Goal: Task Accomplishment & Management: Use online tool/utility

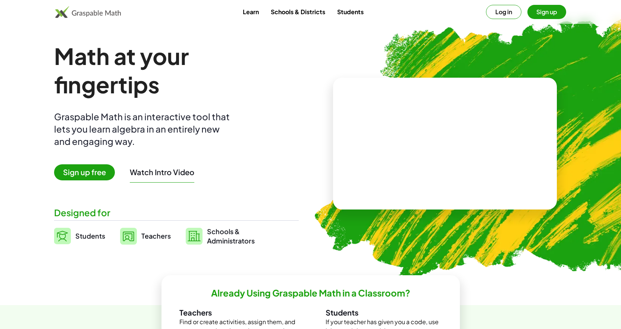
click at [499, 15] on button "Log in" at bounding box center [503, 12] width 35 height 14
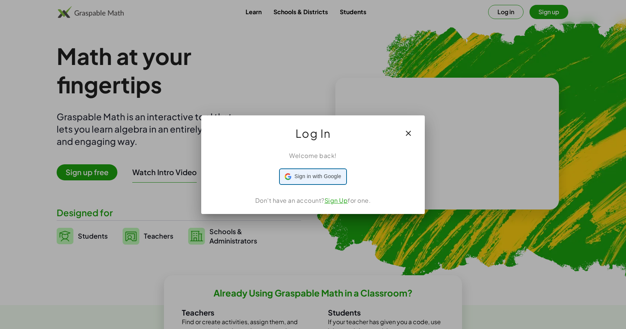
click at [326, 173] on span "Sign in with Google" at bounding box center [318, 176] width 47 height 8
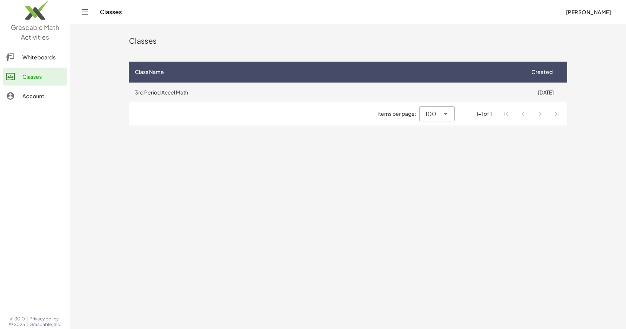
click at [160, 98] on td "3rd Period Accel Math" at bounding box center [327, 91] width 396 height 19
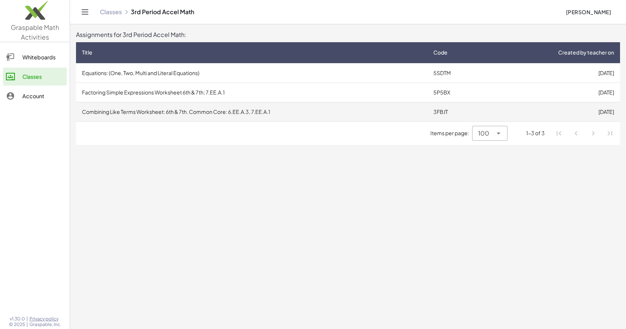
click at [250, 110] on td "Combining Like Terms Worksheet: 6th & 7th. Common Core: 6.EE.A.3, 7.EE.A.1" at bounding box center [252, 111] width 352 height 19
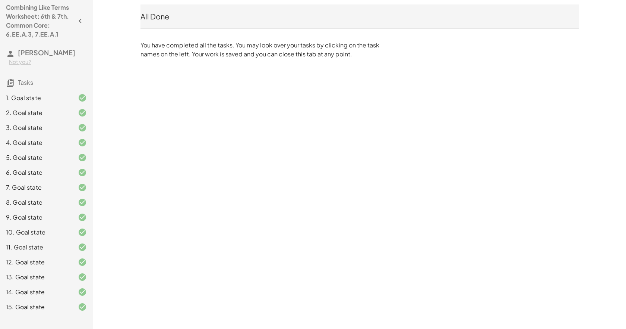
click at [6, 34] on div "Combining Like Terms Worksheet: 6th & 7th. Common Core: 6.EE.A.3, 7.EE.A.1" at bounding box center [46, 21] width 87 height 36
drag, startPoint x: 22, startPoint y: 38, endPoint x: 21, endPoint y: 49, distance: 11.2
click at [22, 38] on h4 "Combining Like Terms Worksheet: 6th & 7th. Common Core: 6.EE.A.3, 7.EE.A.1" at bounding box center [39, 21] width 67 height 36
click at [21, 53] on span "[PERSON_NAME]" at bounding box center [46, 52] width 57 height 9
click at [35, 10] on h4 "Combining Like Terms Worksheet: 6th & 7th. Common Core: 6.EE.A.3, 7.EE.A.1" at bounding box center [39, 21] width 67 height 36
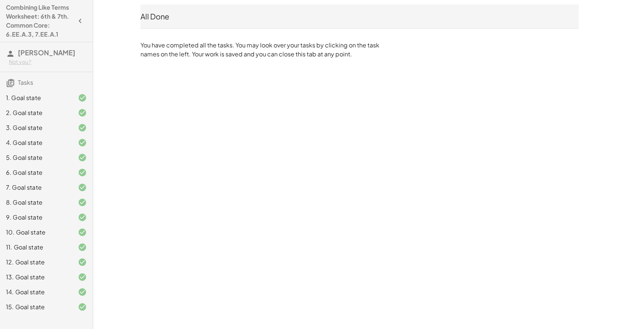
click at [76, 19] on icon "button" at bounding box center [80, 20] width 9 height 9
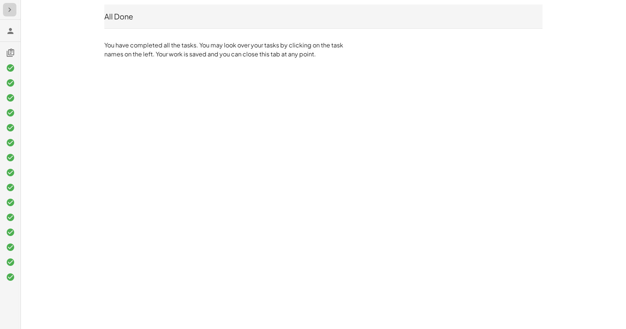
click at [9, 13] on icon "button" at bounding box center [9, 9] width 9 height 9
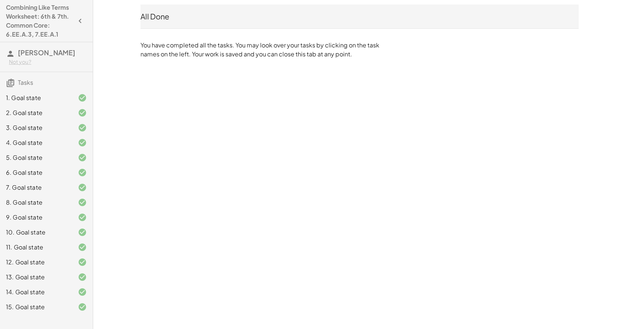
click at [215, 15] on div "All Done" at bounding box center [360, 16] width 438 height 10
drag, startPoint x: 215, startPoint y: 15, endPoint x: 219, endPoint y: 17, distance: 4.8
click at [215, 16] on div "All Done" at bounding box center [360, 16] width 438 height 10
click at [273, 34] on div "All Done You have completed all the tasks. You may look over your tasks by clic…" at bounding box center [359, 31] width 447 height 63
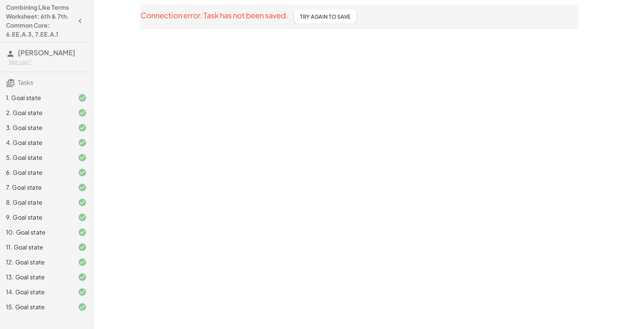
click at [336, 19] on span "Try Again To Save" at bounding box center [325, 16] width 51 height 7
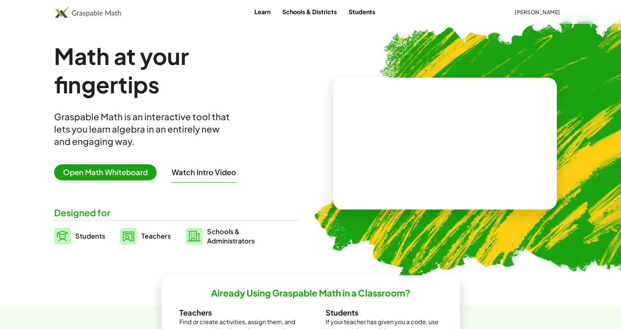
click at [534, 13] on span "[PERSON_NAME]" at bounding box center [537, 12] width 45 height 7
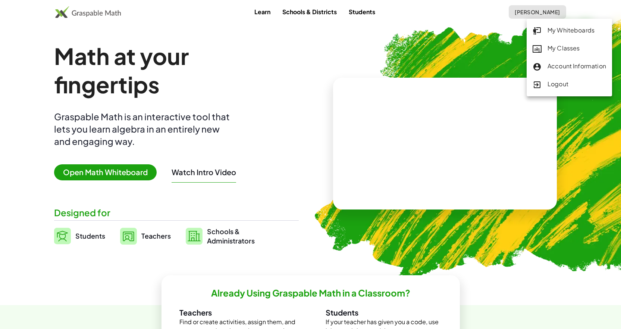
click at [551, 44] on div "My Classes" at bounding box center [568, 49] width 73 height 10
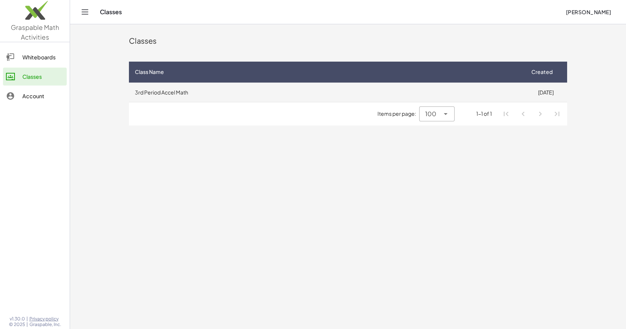
click at [182, 91] on td "3rd Period Accel Math" at bounding box center [327, 91] width 396 height 19
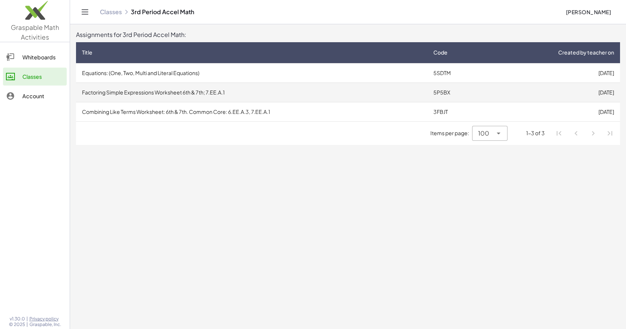
click at [186, 91] on td "Factoring Simple Expressions Worksheet 6th & 7th; 7.EE.A.1" at bounding box center [252, 91] width 352 height 19
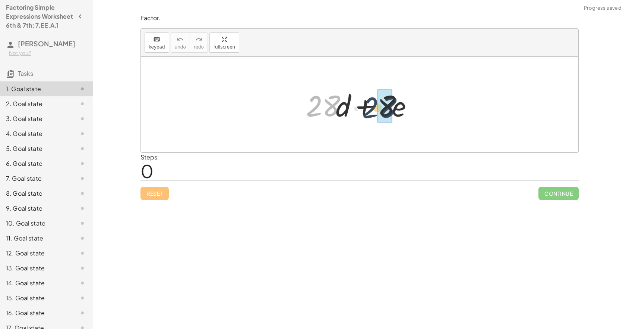
drag, startPoint x: 334, startPoint y: 111, endPoint x: 397, endPoint y: 112, distance: 62.7
click at [397, 112] on div at bounding box center [362, 104] width 120 height 38
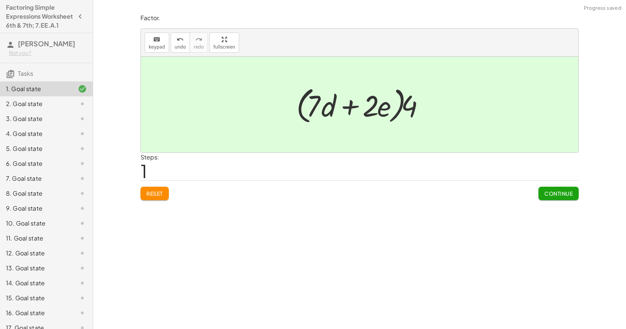
click at [564, 194] on span "Continue" at bounding box center [559, 193] width 28 height 7
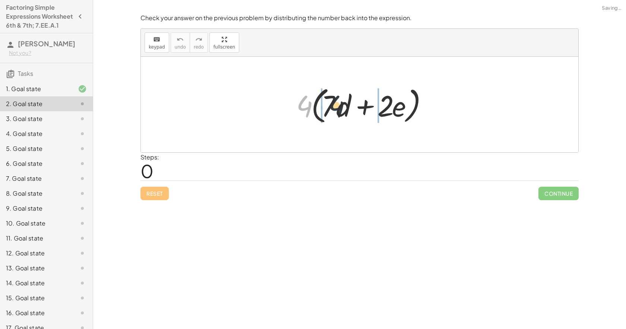
drag, startPoint x: 296, startPoint y: 109, endPoint x: 335, endPoint y: 109, distance: 38.8
click at [335, 109] on div at bounding box center [363, 104] width 140 height 43
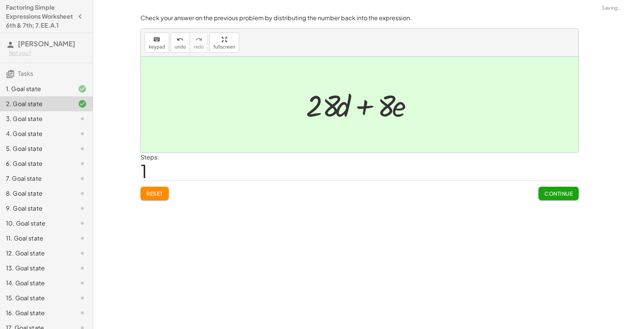
click at [543, 198] on button "Continue" at bounding box center [559, 192] width 40 height 13
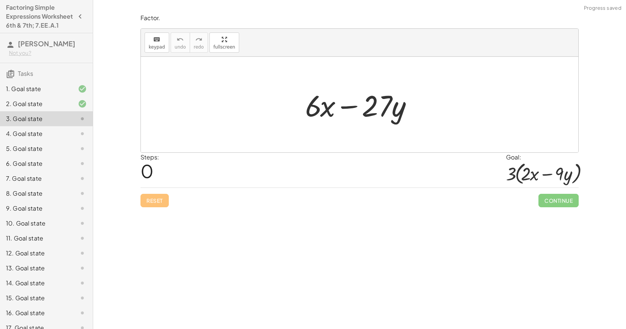
drag, startPoint x: 301, startPoint y: 109, endPoint x: 346, endPoint y: 110, distance: 45.5
click at [346, 110] on div "+ · 6 · x − · 27 · y" at bounding box center [359, 105] width 131 height 42
drag, startPoint x: 307, startPoint y: 110, endPoint x: 378, endPoint y: 110, distance: 71.2
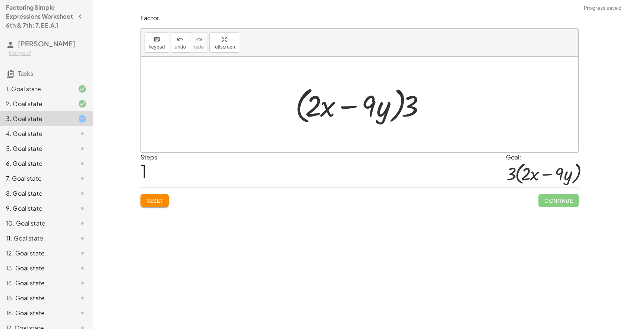
drag, startPoint x: 509, startPoint y: 169, endPoint x: 491, endPoint y: 167, distance: 17.3
click at [503, 169] on div "Steps: 1 Goal: · 3 · ( + · 2 · x − · 9 · y )" at bounding box center [360, 170] width 438 height 35
drag, startPoint x: 406, startPoint y: 112, endPoint x: 274, endPoint y: 113, distance: 132.7
click at [274, 113] on div "+ · 6 · x − · 27 · y + · 3 · 2 · x − · 3 · 9 · y · 3 + · · x − · y 3 · 2 · 9 · …" at bounding box center [360, 104] width 438 height 95
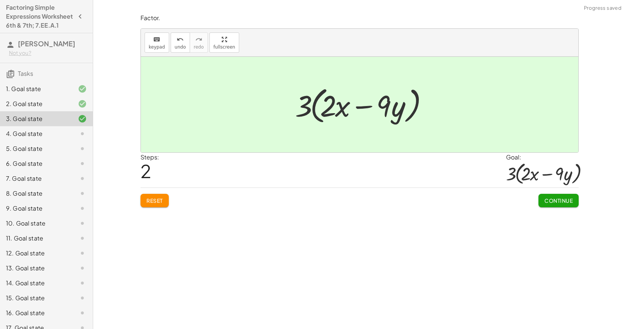
click at [553, 192] on div "Continue" at bounding box center [559, 197] width 40 height 19
click at [551, 204] on button "Continue" at bounding box center [559, 200] width 40 height 13
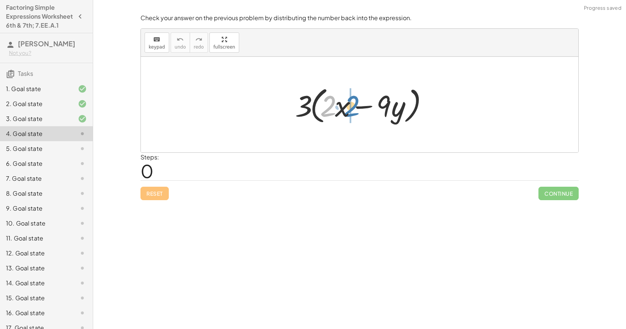
drag, startPoint x: 341, startPoint y: 110, endPoint x: 329, endPoint y: 112, distance: 12.9
click at [329, 112] on div at bounding box center [363, 104] width 142 height 43
drag, startPoint x: 348, startPoint y: 107, endPoint x: 368, endPoint y: 111, distance: 20.3
click at [368, 111] on div at bounding box center [363, 104] width 142 height 43
drag, startPoint x: 306, startPoint y: 112, endPoint x: 354, endPoint y: 114, distance: 48.2
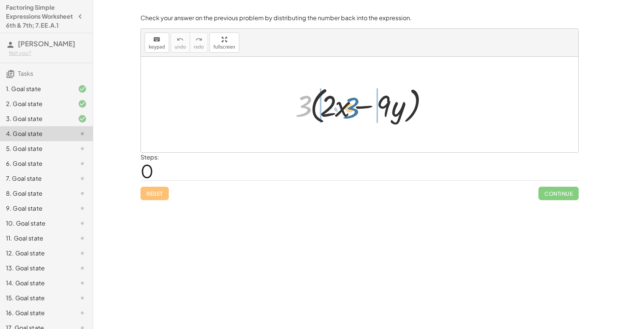
click at [354, 114] on div at bounding box center [363, 104] width 142 height 43
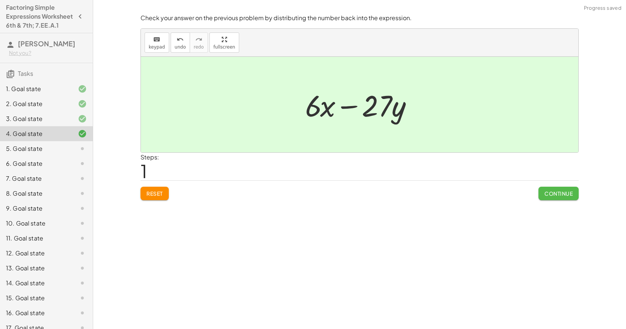
click at [553, 192] on span "Continue" at bounding box center [559, 193] width 28 height 7
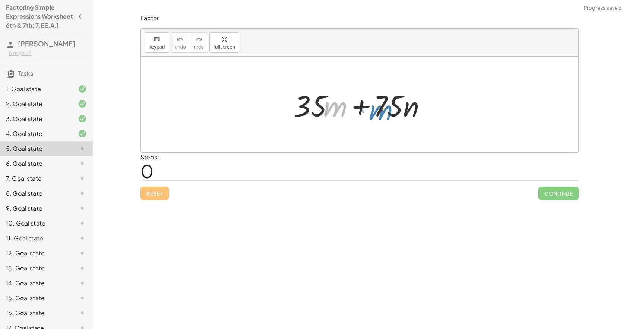
drag, startPoint x: 329, startPoint y: 110, endPoint x: 375, endPoint y: 113, distance: 46.7
click at [375, 113] on div at bounding box center [362, 104] width 145 height 38
drag, startPoint x: 321, startPoint y: 109, endPoint x: 398, endPoint y: 111, distance: 76.9
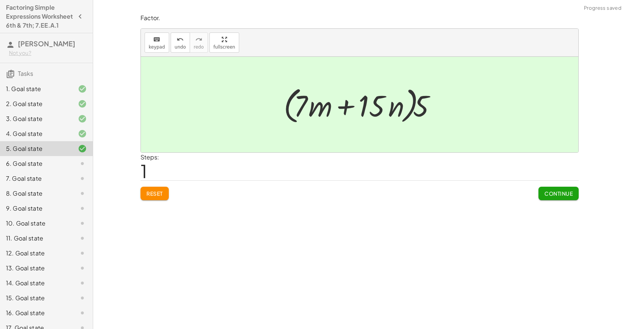
click at [549, 197] on button "Continue" at bounding box center [559, 192] width 40 height 13
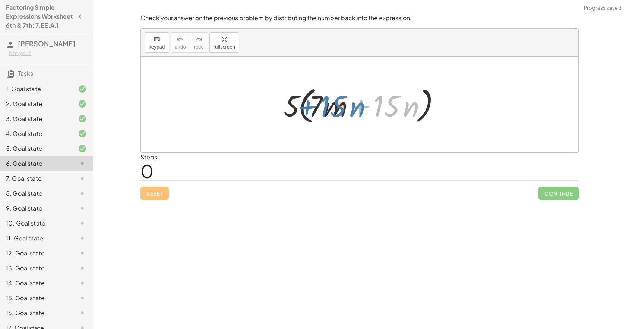
drag, startPoint x: 355, startPoint y: 114, endPoint x: 296, endPoint y: 114, distance: 58.5
click at [297, 114] on div at bounding box center [362, 104] width 165 height 43
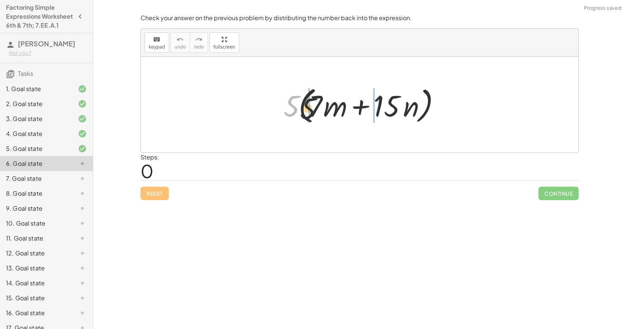
drag, startPoint x: 286, startPoint y: 102, endPoint x: 373, endPoint y: 112, distance: 87.8
click at [371, 111] on div at bounding box center [362, 104] width 165 height 43
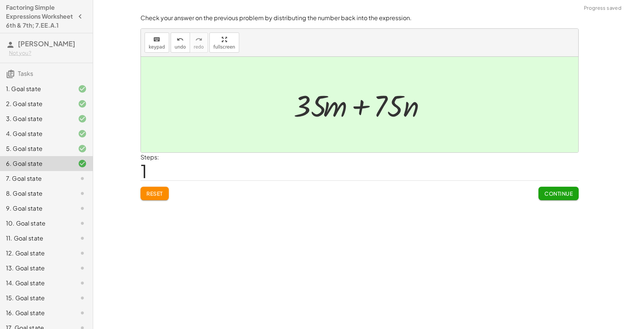
click at [549, 184] on div "Continue" at bounding box center [559, 189] width 40 height 19
click at [534, 191] on div "Reset Continue" at bounding box center [360, 190] width 438 height 20
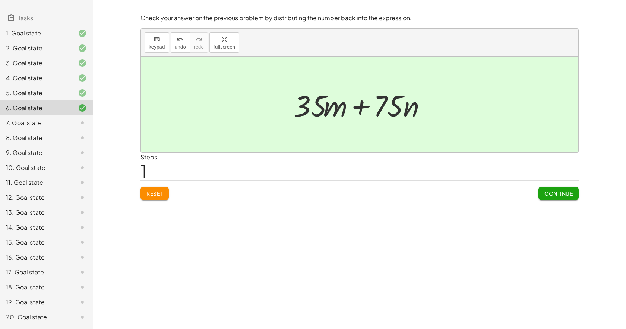
scroll to position [93, 0]
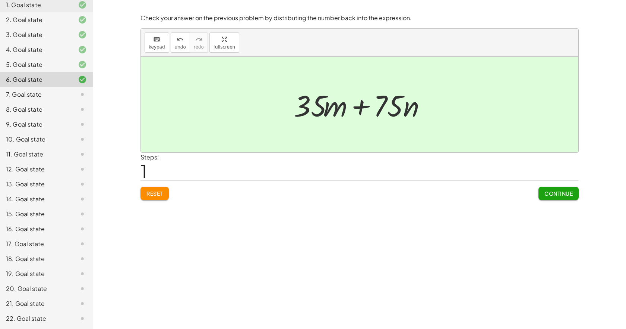
drag, startPoint x: 544, startPoint y: 189, endPoint x: 542, endPoint y: 182, distance: 7.3
click at [544, 187] on button "Continue" at bounding box center [559, 192] width 40 height 13
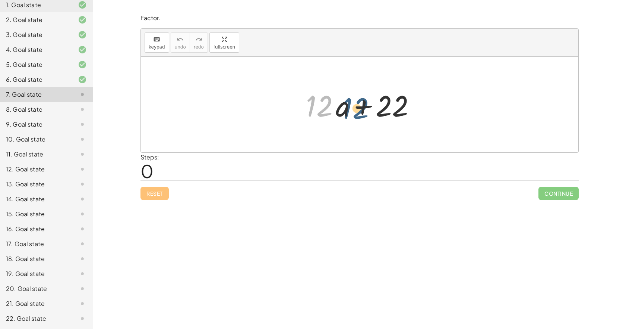
drag, startPoint x: 329, startPoint y: 111, endPoint x: 378, endPoint y: 114, distance: 49.7
click at [378, 114] on div at bounding box center [362, 104] width 120 height 38
drag, startPoint x: 329, startPoint y: 109, endPoint x: 361, endPoint y: 112, distance: 31.8
click at [335, 110] on div at bounding box center [362, 104] width 120 height 38
drag, startPoint x: 361, startPoint y: 112, endPoint x: 390, endPoint y: 114, distance: 29.6
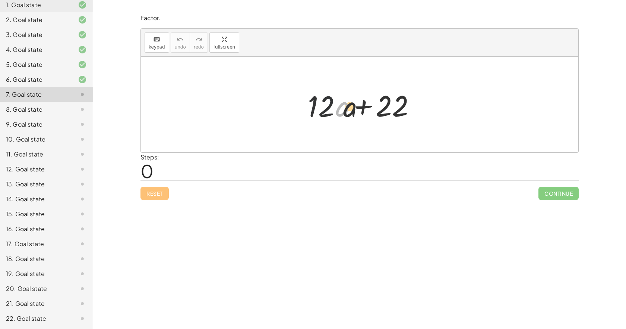
click at [390, 114] on div at bounding box center [362, 104] width 120 height 38
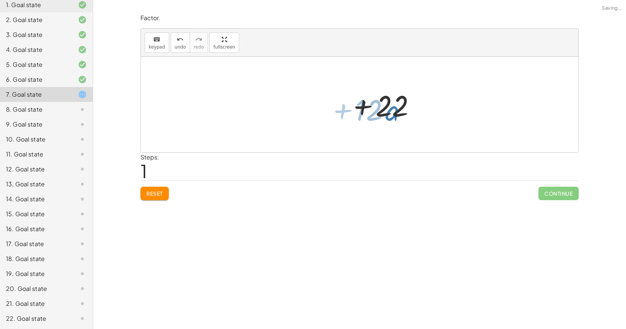
click at [390, 114] on div at bounding box center [362, 104] width 120 height 38
drag, startPoint x: 332, startPoint y: 105, endPoint x: 388, endPoint y: 107, distance: 56.0
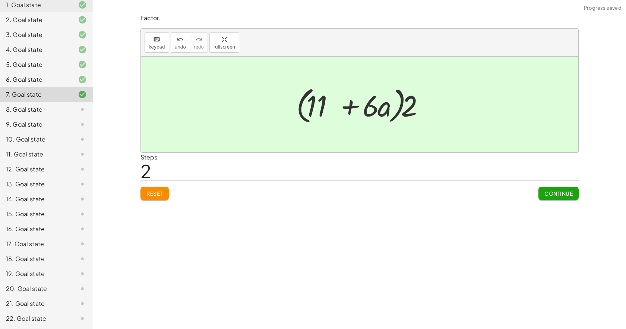
click at [555, 194] on span "Continue" at bounding box center [559, 193] width 28 height 7
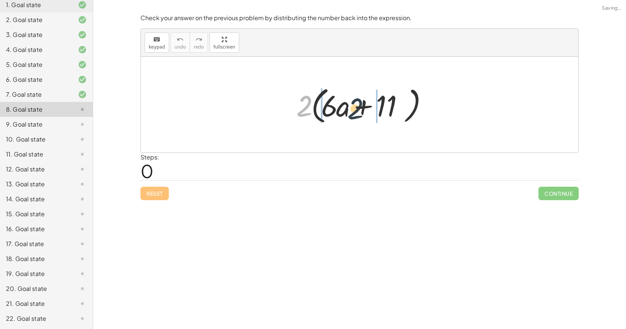
drag, startPoint x: 307, startPoint y: 109, endPoint x: 367, endPoint y: 113, distance: 59.5
click at [361, 111] on div at bounding box center [363, 104] width 140 height 43
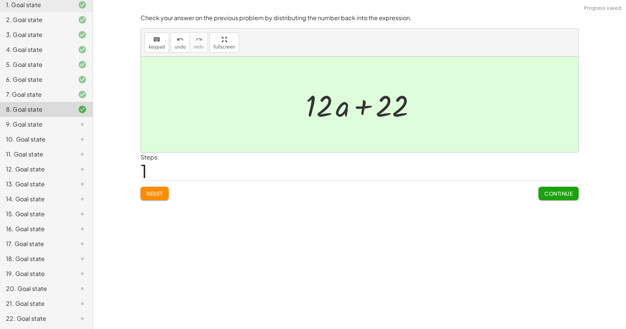
click at [551, 197] on button "Continue" at bounding box center [559, 192] width 40 height 13
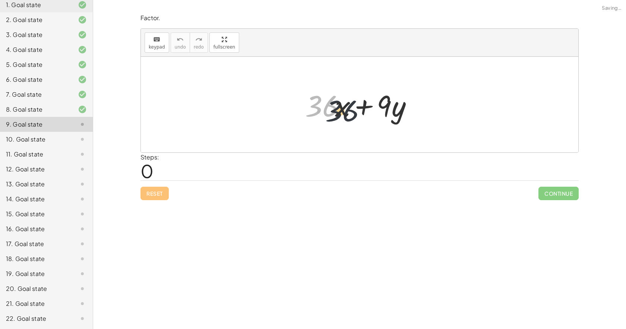
drag, startPoint x: 327, startPoint y: 103, endPoint x: 356, endPoint y: 109, distance: 28.9
click at [354, 109] on div at bounding box center [363, 104] width 122 height 38
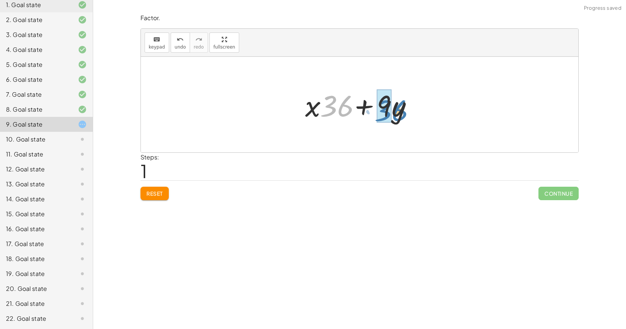
drag, startPoint x: 339, startPoint y: 110, endPoint x: 368, endPoint y: 113, distance: 29.6
click at [369, 113] on div at bounding box center [363, 104] width 122 height 38
drag, startPoint x: 333, startPoint y: 110, endPoint x: 362, endPoint y: 111, distance: 29.5
click at [362, 111] on div at bounding box center [363, 104] width 122 height 38
drag, startPoint x: 314, startPoint y: 110, endPoint x: 350, endPoint y: 110, distance: 36.2
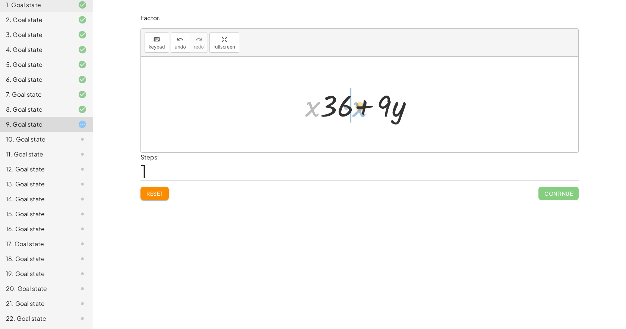
click at [352, 110] on div at bounding box center [363, 104] width 122 height 38
drag, startPoint x: 330, startPoint y: 106, endPoint x: 326, endPoint y: 109, distance: 5.0
click at [326, 109] on div at bounding box center [363, 104] width 122 height 38
drag, startPoint x: 389, startPoint y: 107, endPoint x: 343, endPoint y: 109, distance: 45.2
click at [343, 109] on div at bounding box center [363, 104] width 122 height 38
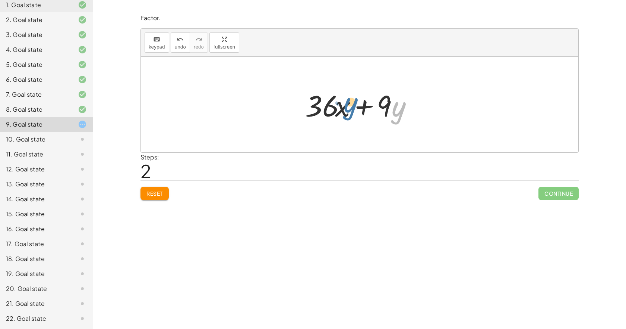
drag, startPoint x: 389, startPoint y: 114, endPoint x: 349, endPoint y: 113, distance: 39.2
click at [348, 113] on div at bounding box center [363, 104] width 122 height 38
drag, startPoint x: 367, startPoint y: 109, endPoint x: 362, endPoint y: 114, distance: 6.3
click at [362, 114] on div at bounding box center [363, 104] width 122 height 38
click at [323, 105] on div at bounding box center [363, 104] width 122 height 38
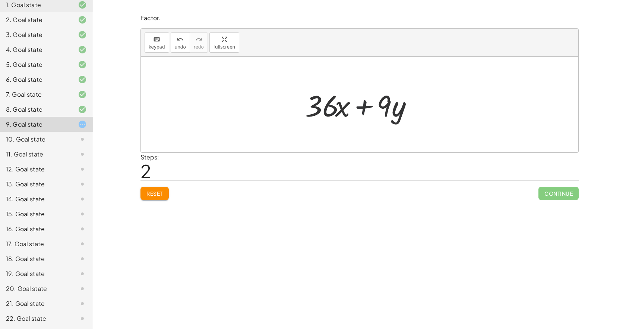
click at [364, 114] on div at bounding box center [363, 104] width 122 height 38
drag, startPoint x: 364, startPoint y: 114, endPoint x: 343, endPoint y: 111, distance: 20.3
click at [363, 114] on div at bounding box center [363, 104] width 122 height 38
drag, startPoint x: 327, startPoint y: 109, endPoint x: 381, endPoint y: 116, distance: 54.6
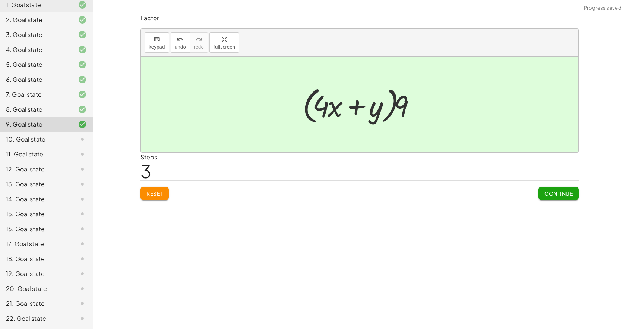
click at [553, 190] on span "Continue" at bounding box center [559, 193] width 28 height 7
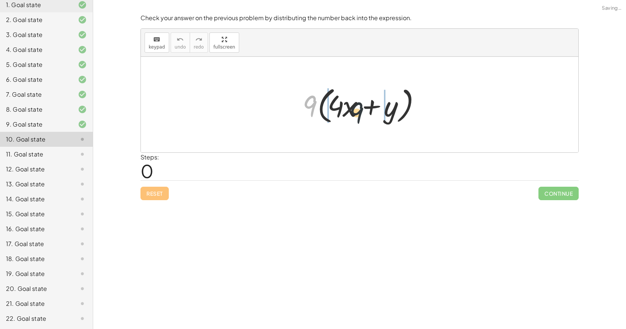
drag, startPoint x: 310, startPoint y: 110, endPoint x: 365, endPoint y: 120, distance: 56.5
click at [362, 117] on div at bounding box center [362, 104] width 127 height 43
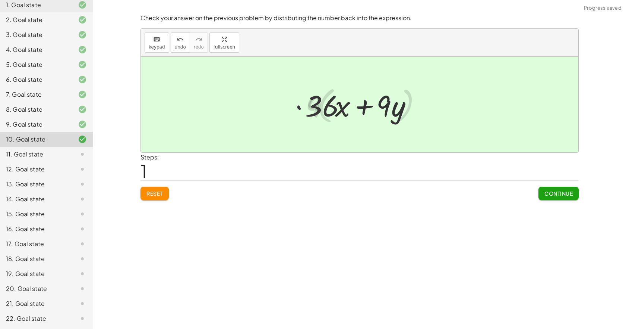
click at [547, 193] on span "Continue" at bounding box center [559, 193] width 28 height 7
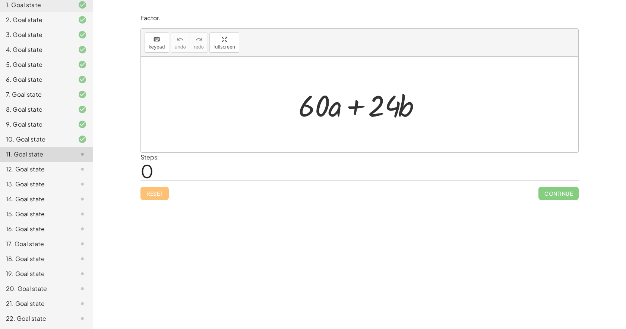
drag, startPoint x: 302, startPoint y: 107, endPoint x: 311, endPoint y: 107, distance: 8.6
click at [305, 107] on div at bounding box center [362, 104] width 135 height 38
drag, startPoint x: 311, startPoint y: 107, endPoint x: 322, endPoint y: 107, distance: 11.6
click at [322, 107] on div at bounding box center [362, 104] width 135 height 38
click at [363, 99] on div at bounding box center [362, 104] width 135 height 38
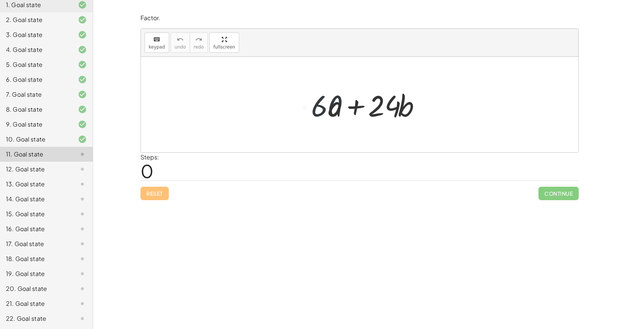
click at [363, 99] on div at bounding box center [362, 104] width 135 height 38
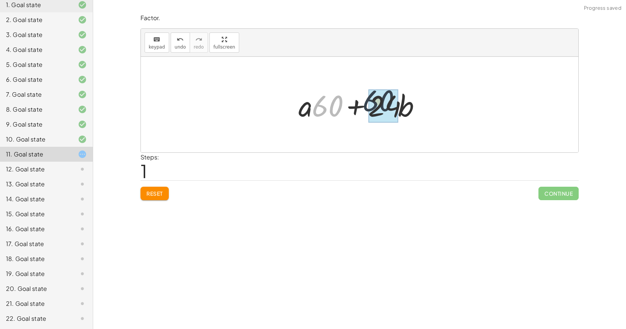
drag, startPoint x: 355, startPoint y: 100, endPoint x: 386, endPoint y: 98, distance: 31.7
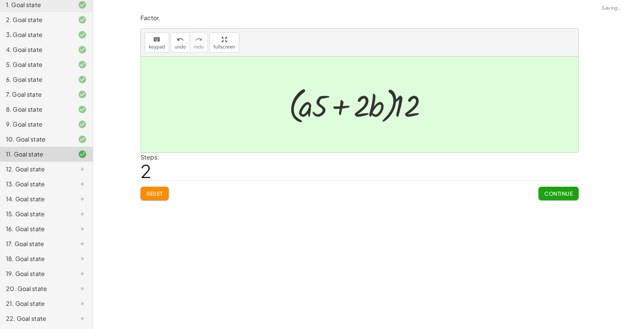
click at [553, 190] on span "Continue" at bounding box center [559, 193] width 28 height 7
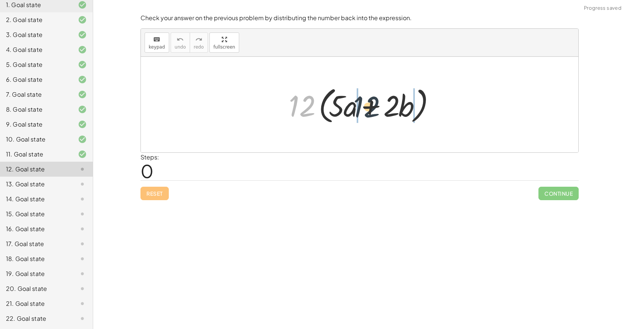
drag, startPoint x: 310, startPoint y: 106, endPoint x: 367, endPoint y: 108, distance: 57.1
click at [367, 108] on div at bounding box center [362, 104] width 155 height 43
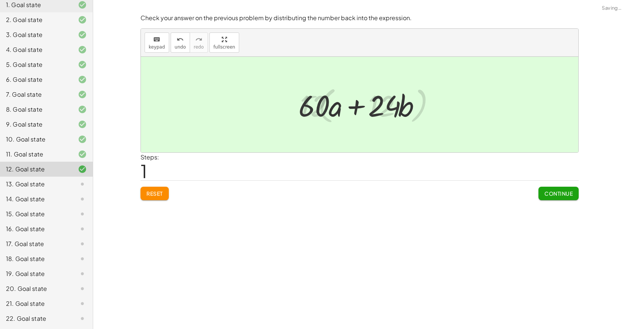
drag, startPoint x: 554, startPoint y: 188, endPoint x: 554, endPoint y: 183, distance: 4.9
click at [554, 187] on button "Continue" at bounding box center [559, 192] width 40 height 13
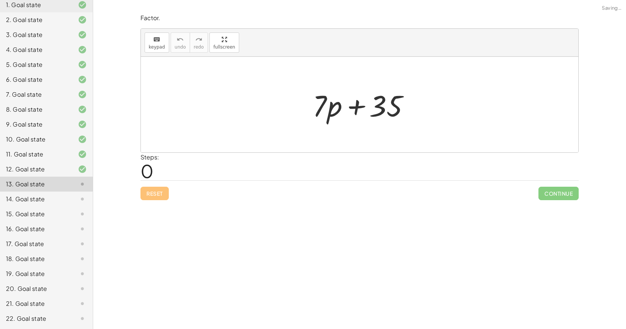
drag, startPoint x: 323, startPoint y: 117, endPoint x: 348, endPoint y: 112, distance: 25.8
click at [329, 113] on div at bounding box center [362, 104] width 107 height 38
click at [351, 112] on div at bounding box center [362, 104] width 107 height 38
click at [367, 113] on div at bounding box center [362, 104] width 107 height 38
drag, startPoint x: 375, startPoint y: 114, endPoint x: 386, endPoint y: 114, distance: 10.8
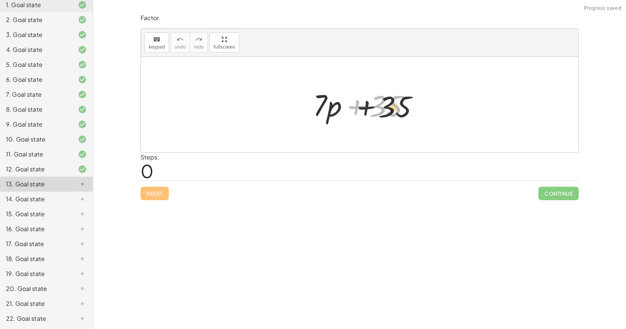
click at [386, 114] on div at bounding box center [362, 104] width 107 height 38
drag, startPoint x: 322, startPoint y: 110, endPoint x: 342, endPoint y: 111, distance: 19.8
click at [324, 110] on div at bounding box center [362, 104] width 107 height 38
drag, startPoint x: 342, startPoint y: 111, endPoint x: 397, endPoint y: 114, distance: 55.7
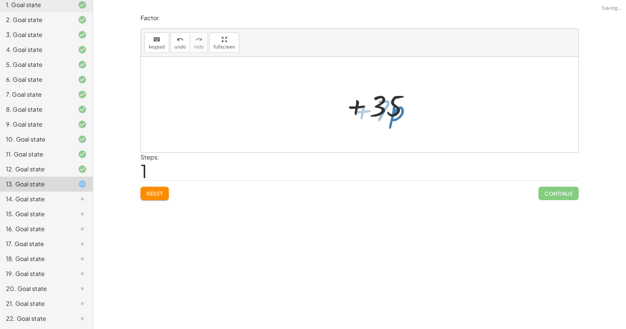
click at [397, 114] on div at bounding box center [362, 104] width 107 height 38
drag, startPoint x: 376, startPoint y: 105, endPoint x: 328, endPoint y: 110, distance: 48.3
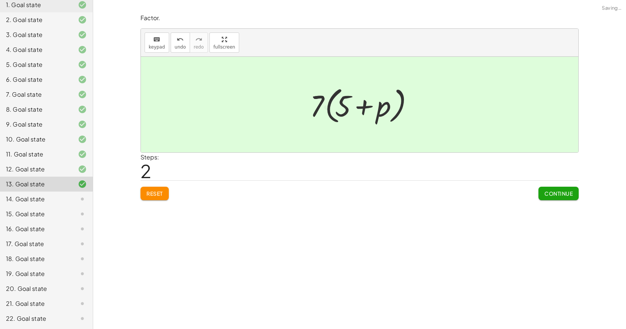
click at [0, 0] on div "Factor. keyboard keypad undo undo redo redo fullscreen + · 7 · p + 35 · 7 + · 7…" at bounding box center [0, 0] width 0 height 0
click at [554, 194] on span "Continue" at bounding box center [559, 193] width 28 height 7
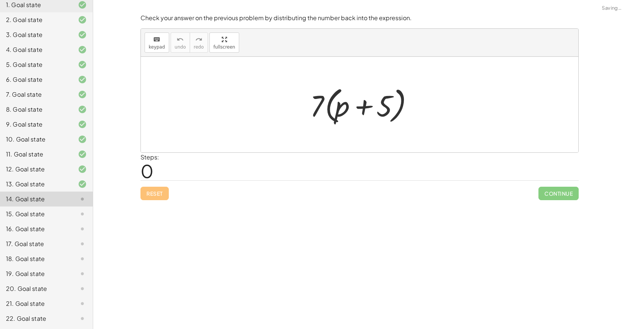
click at [319, 112] on div at bounding box center [363, 104] width 112 height 43
drag, startPoint x: 353, startPoint y: 109, endPoint x: 359, endPoint y: 109, distance: 5.6
click at [358, 109] on div at bounding box center [363, 104] width 112 height 43
click at [359, 109] on div at bounding box center [363, 104] width 112 height 43
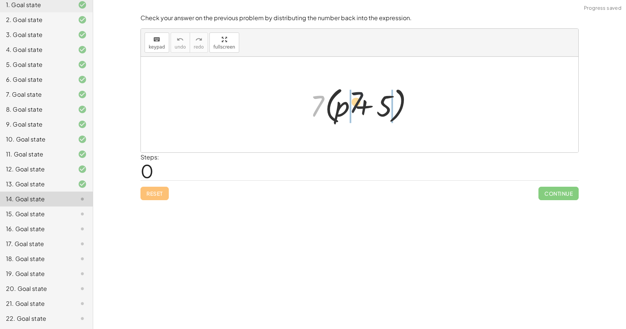
drag, startPoint x: 317, startPoint y: 104, endPoint x: 374, endPoint y: 102, distance: 56.7
click at [370, 100] on div at bounding box center [363, 104] width 112 height 43
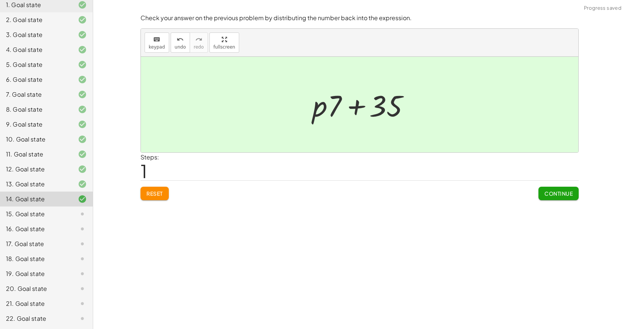
click at [559, 193] on span "Continue" at bounding box center [559, 193] width 28 height 7
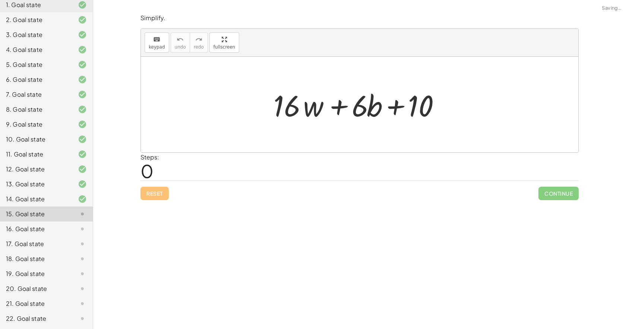
drag, startPoint x: 296, startPoint y: 104, endPoint x: 356, endPoint y: 100, distance: 60.9
click at [342, 100] on div at bounding box center [362, 104] width 185 height 38
click at [354, 100] on div at bounding box center [362, 104] width 185 height 38
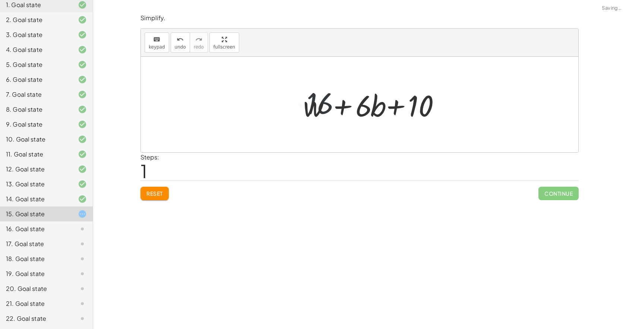
drag, startPoint x: 360, startPoint y: 100, endPoint x: 387, endPoint y: 101, distance: 27.2
click at [364, 100] on div at bounding box center [362, 104] width 185 height 38
click at [387, 101] on div at bounding box center [362, 104] width 185 height 38
click at [386, 101] on div at bounding box center [362, 104] width 185 height 38
drag, startPoint x: 362, startPoint y: 110, endPoint x: 301, endPoint y: 109, distance: 61.5
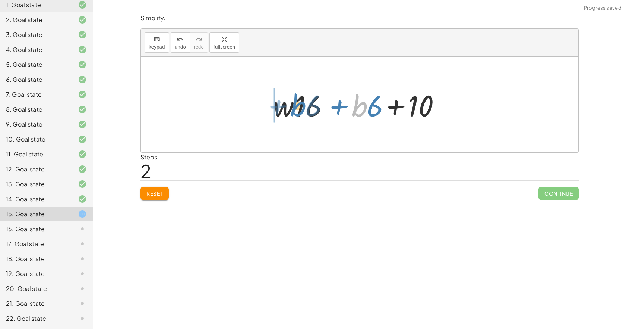
click at [301, 109] on div at bounding box center [362, 104] width 185 height 38
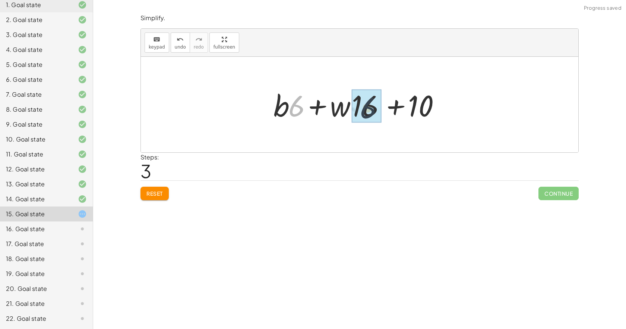
drag, startPoint x: 324, startPoint y: 111, endPoint x: 368, endPoint y: 113, distance: 44.8
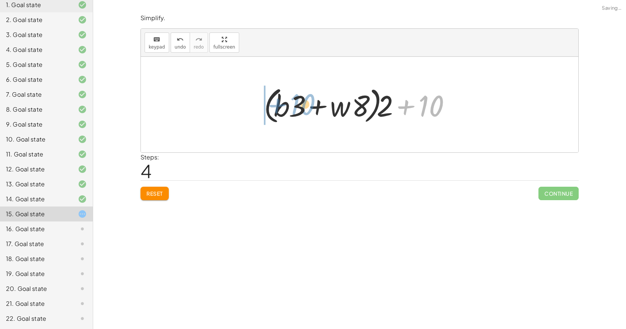
drag, startPoint x: 425, startPoint y: 109, endPoint x: 290, endPoint y: 107, distance: 135.4
click at [290, 107] on div at bounding box center [362, 104] width 205 height 43
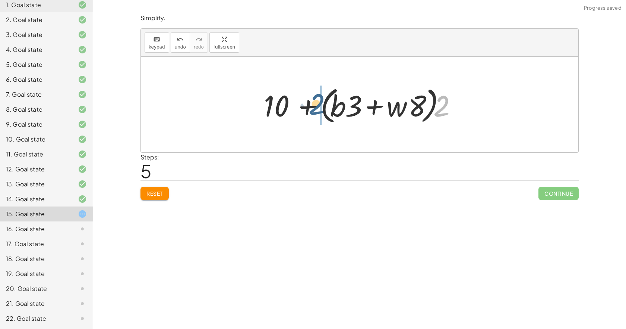
drag, startPoint x: 441, startPoint y: 111, endPoint x: 314, endPoint y: 110, distance: 126.4
click at [314, 110] on div at bounding box center [362, 104] width 205 height 43
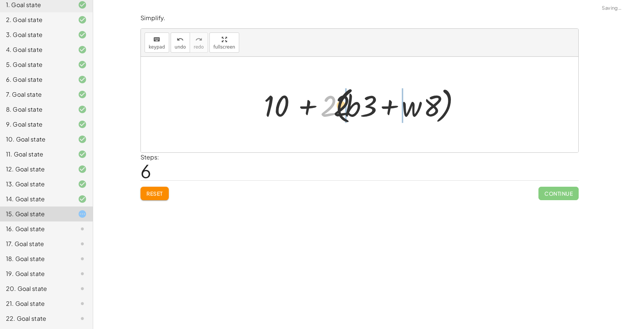
drag, startPoint x: 327, startPoint y: 110, endPoint x: 383, endPoint y: 109, distance: 55.6
click at [383, 109] on div at bounding box center [362, 104] width 205 height 43
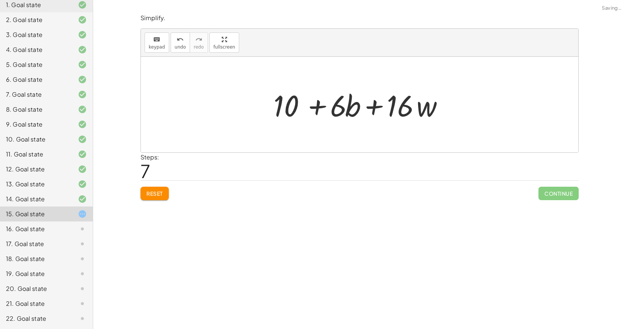
click at [301, 107] on div at bounding box center [362, 104] width 185 height 38
click at [381, 111] on div at bounding box center [362, 104] width 185 height 38
click at [382, 111] on div at bounding box center [362, 104] width 185 height 38
drag
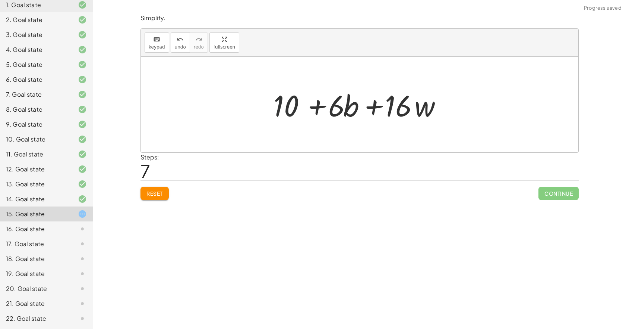
click at [377, 111] on div at bounding box center [362, 104] width 185 height 38
click at [364, 110] on div at bounding box center [362, 104] width 185 height 38
click at [324, 111] on div at bounding box center [362, 104] width 185 height 38
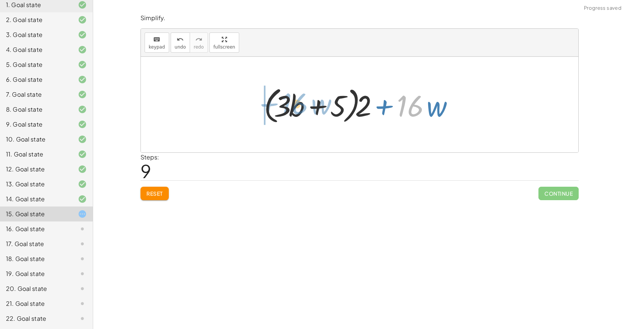
click at [324, 106] on div at bounding box center [362, 104] width 205 height 43
click at [343, 106] on div at bounding box center [362, 104] width 205 height 43
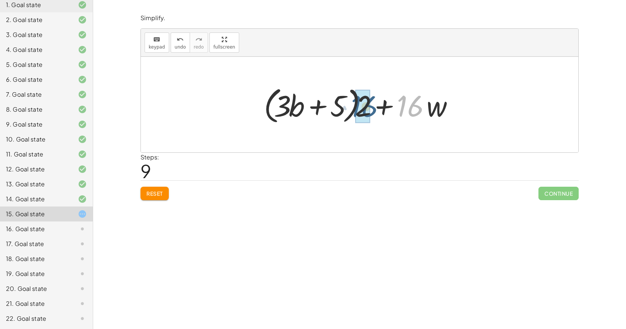
click at [371, 111] on div at bounding box center [362, 104] width 205 height 43
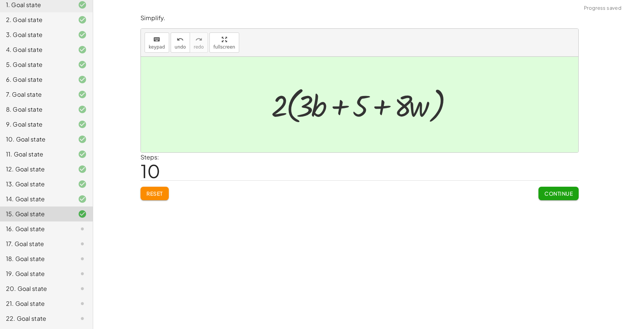
click at [0, 0] on div "Simplify. keyboard keypad undo undo redo redo fullscreen + · 16 · w + · 6 · b +…" at bounding box center [0, 0] width 0 height 0
click at [557, 188] on button "Continue" at bounding box center [559, 192] width 40 height 13
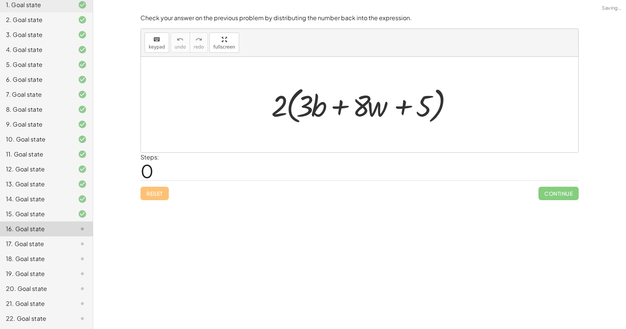
click at [331, 109] on div at bounding box center [363, 104] width 190 height 43
drag, startPoint x: 270, startPoint y: 109, endPoint x: 344, endPoint y: 109, distance: 73.8
click at [344, 109] on div at bounding box center [363, 104] width 190 height 43
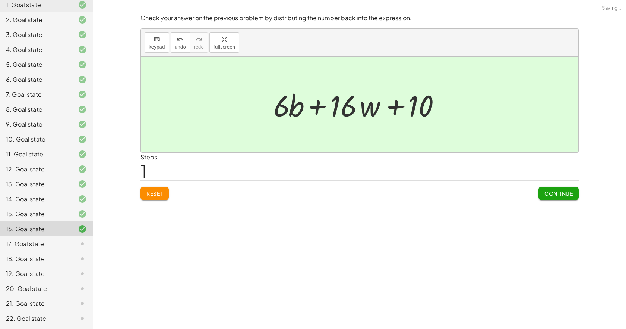
click at [557, 196] on span "Continue" at bounding box center [559, 193] width 28 height 7
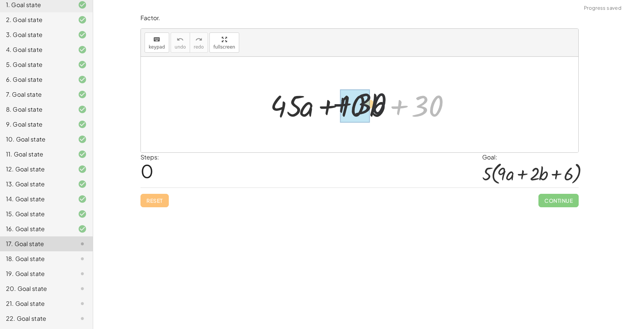
drag, startPoint x: 427, startPoint y: 110, endPoint x: 346, endPoint y: 107, distance: 81.7
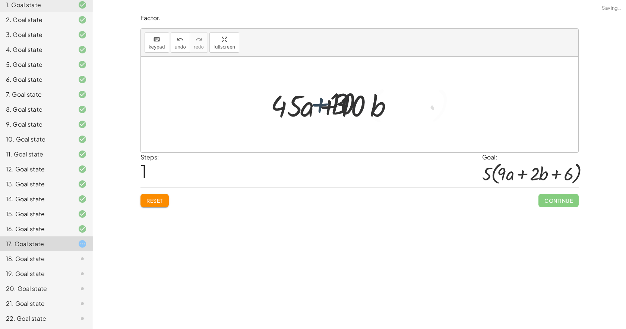
click at [346, 107] on div at bounding box center [362, 104] width 197 height 43
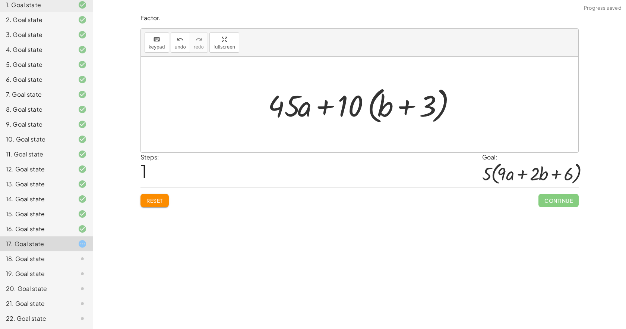
drag, startPoint x: 297, startPoint y: 104, endPoint x: 312, endPoint y: 104, distance: 15.7
click at [297, 104] on div at bounding box center [362, 104] width 197 height 43
drag, startPoint x: 312, startPoint y: 104, endPoint x: 392, endPoint y: 105, distance: 79.4
click at [391, 105] on div at bounding box center [362, 104] width 197 height 43
click at [392, 105] on div at bounding box center [362, 104] width 197 height 43
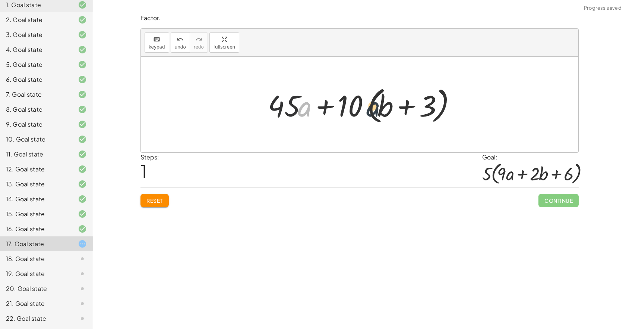
click at [392, 106] on div at bounding box center [362, 104] width 197 height 43
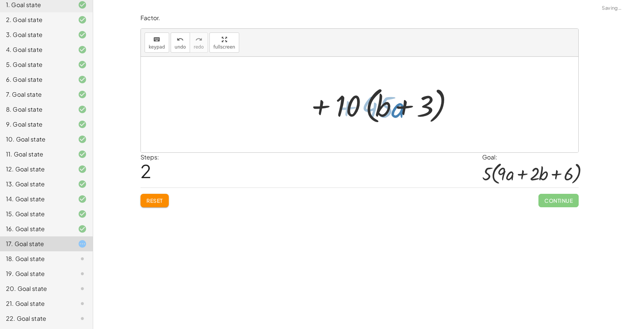
click at [392, 106] on div at bounding box center [362, 104] width 197 height 43
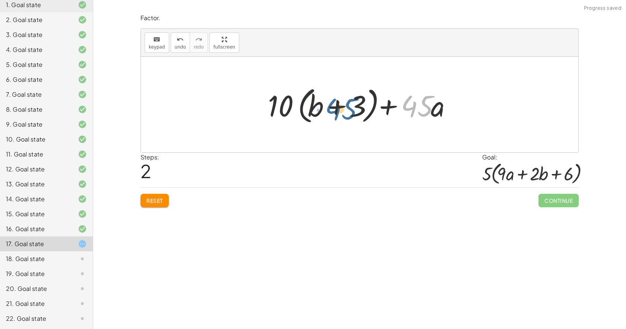
click at [339, 107] on div at bounding box center [362, 104] width 197 height 43
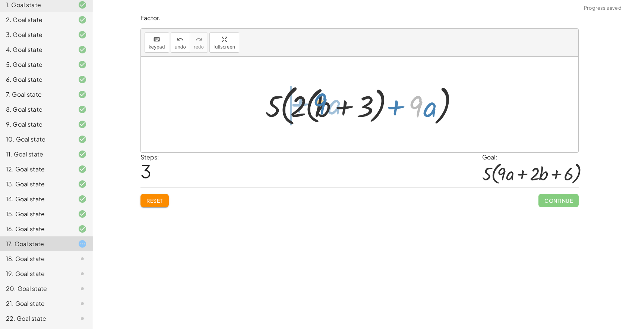
click at [309, 107] on div at bounding box center [363, 104] width 202 height 47
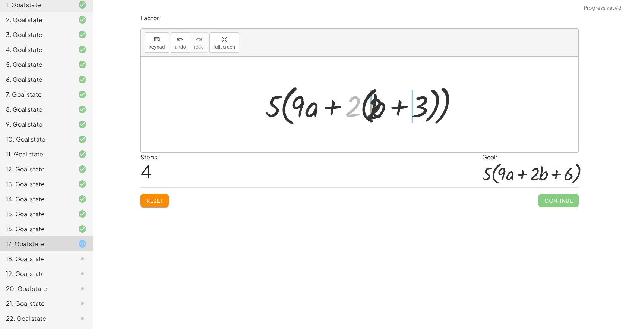
click at [381, 111] on div at bounding box center [363, 104] width 202 height 47
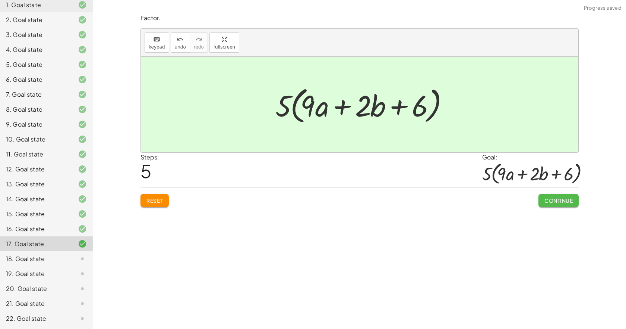
click at [545, 199] on span "Continue" at bounding box center [559, 200] width 28 height 7
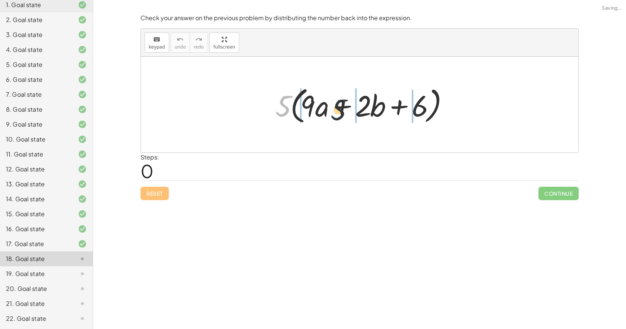
drag, startPoint x: 286, startPoint y: 103, endPoint x: 392, endPoint y: 119, distance: 107.9
click at [346, 106] on div at bounding box center [363, 104] width 182 height 43
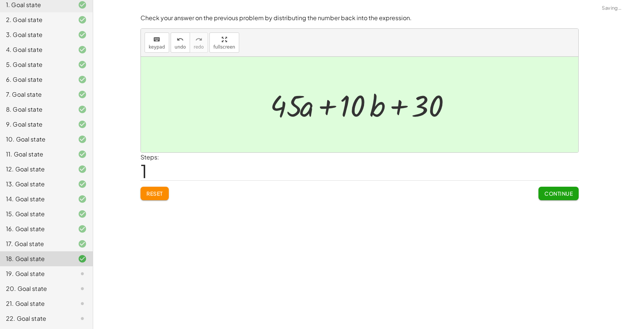
click at [557, 193] on span "Continue" at bounding box center [559, 193] width 28 height 7
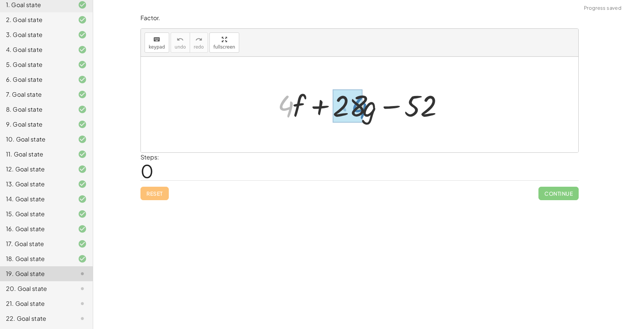
drag, startPoint x: 282, startPoint y: 112, endPoint x: 358, endPoint y: 114, distance: 76.1
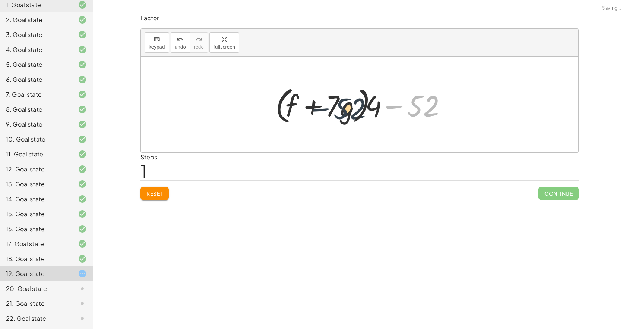
drag, startPoint x: 425, startPoint y: 106, endPoint x: 326, endPoint y: 108, distance: 98.8
click at [326, 108] on div at bounding box center [363, 104] width 182 height 43
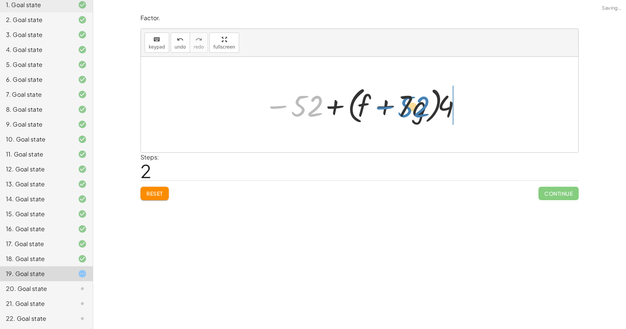
drag, startPoint x: 298, startPoint y: 101, endPoint x: 329, endPoint y: 107, distance: 30.7
click at [329, 107] on div at bounding box center [363, 104] width 204 height 43
click at [452, 108] on div at bounding box center [363, 104] width 204 height 43
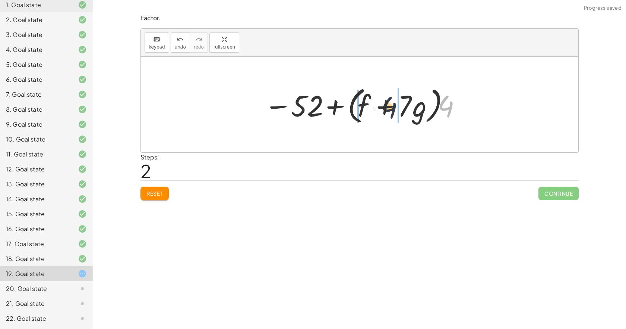
drag, startPoint x: 452, startPoint y: 106, endPoint x: 378, endPoint y: 107, distance: 74.2
click at [378, 107] on div at bounding box center [363, 104] width 204 height 43
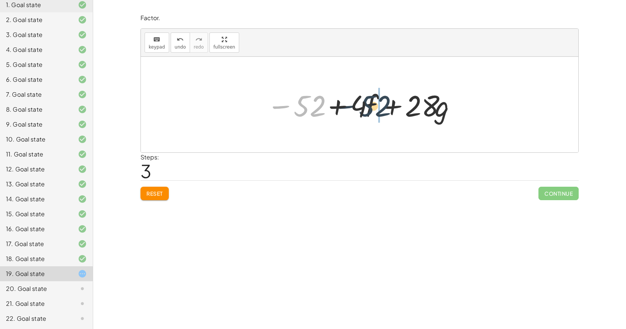
drag, startPoint x: 310, startPoint y: 109, endPoint x: 377, endPoint y: 109, distance: 66.7
click at [377, 109] on div at bounding box center [362, 104] width 199 height 38
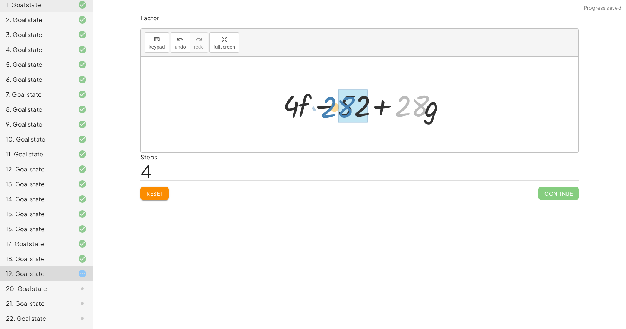
drag, startPoint x: 419, startPoint y: 112, endPoint x: 348, endPoint y: 113, distance: 72.0
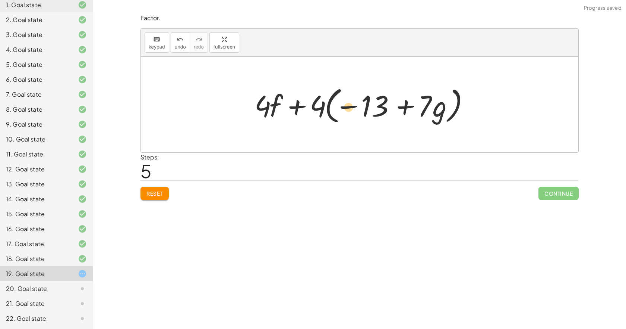
drag, startPoint x: 260, startPoint y: 109, endPoint x: 302, endPoint y: 109, distance: 42.1
click at [331, 109] on div at bounding box center [363, 104] width 224 height 43
drag, startPoint x: 261, startPoint y: 113, endPoint x: 299, endPoint y: 120, distance: 38.2
click at [299, 120] on div at bounding box center [363, 104] width 224 height 43
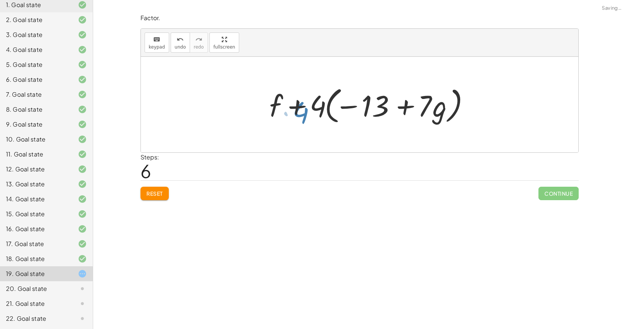
click at [301, 120] on div at bounding box center [363, 104] width 224 height 43
drag, startPoint x: 277, startPoint y: 112, endPoint x: 322, endPoint y: 111, distance: 45.5
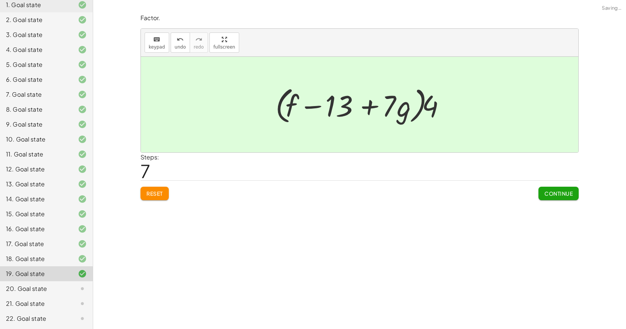
click at [559, 184] on div "Continue" at bounding box center [559, 189] width 40 height 19
click at [556, 196] on span "Continue" at bounding box center [559, 193] width 28 height 7
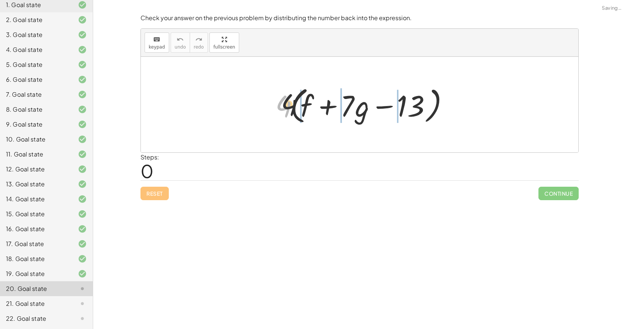
drag, startPoint x: 285, startPoint y: 109, endPoint x: 337, endPoint y: 104, distance: 52.4
click at [337, 104] on div at bounding box center [363, 104] width 182 height 43
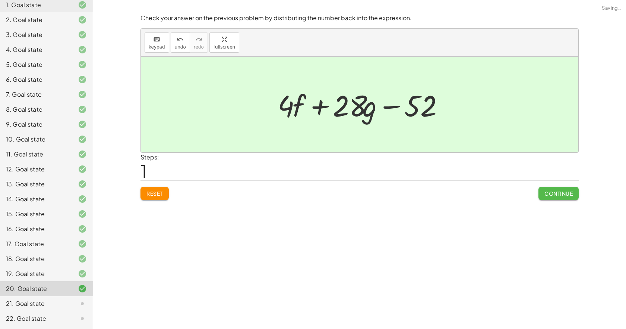
click at [555, 192] on span "Continue" at bounding box center [559, 193] width 28 height 7
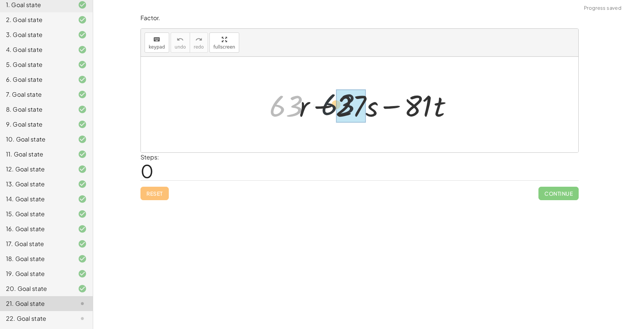
drag, startPoint x: 291, startPoint y: 108, endPoint x: 362, endPoint y: 108, distance: 70.8
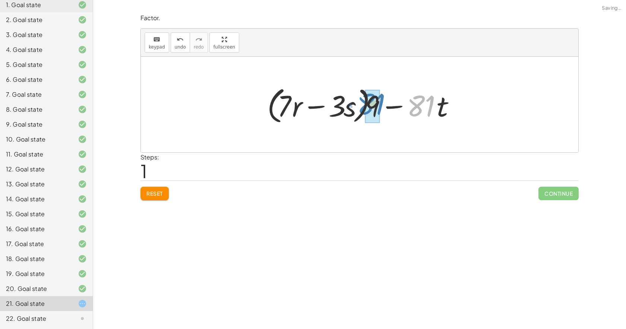
drag, startPoint x: 422, startPoint y: 107, endPoint x: 382, endPoint y: 109, distance: 40.7
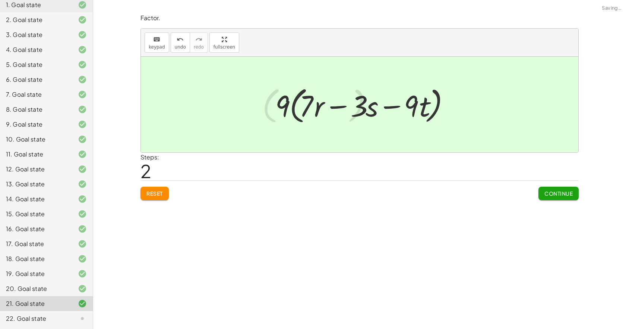
click at [555, 192] on span "Continue" at bounding box center [559, 193] width 28 height 7
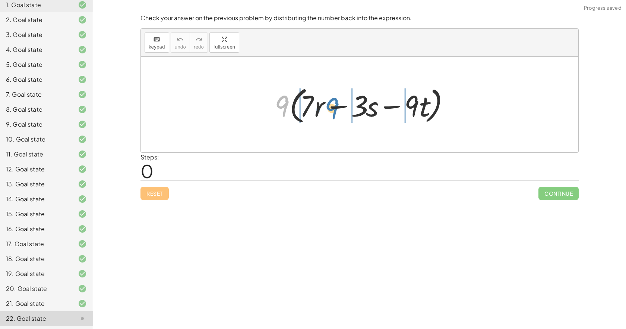
drag, startPoint x: 282, startPoint y: 114, endPoint x: 332, endPoint y: 116, distance: 50.0
click at [332, 116] on div at bounding box center [362, 104] width 183 height 43
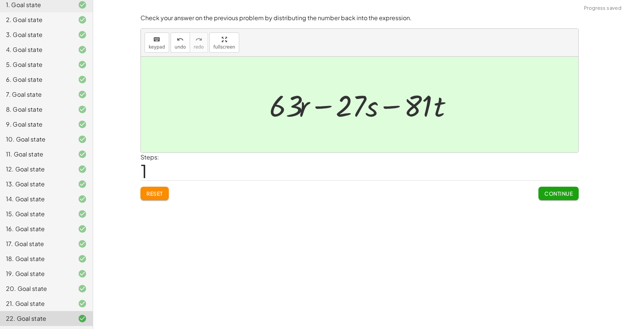
click at [556, 199] on button "Continue" at bounding box center [559, 192] width 40 height 13
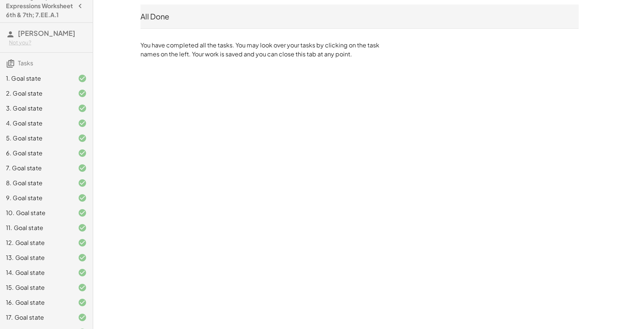
scroll to position [0, 0]
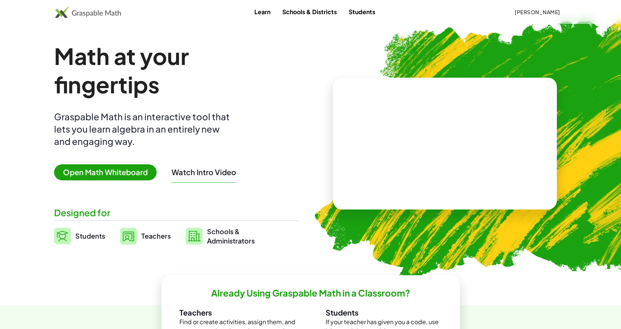
click at [552, 10] on span "[PERSON_NAME]" at bounding box center [537, 12] width 45 height 7
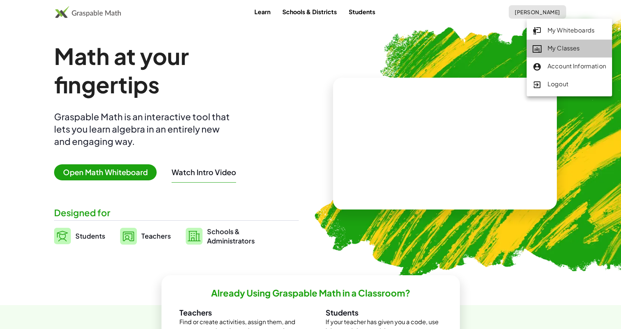
click at [552, 44] on div "My Classes" at bounding box center [568, 49] width 73 height 10
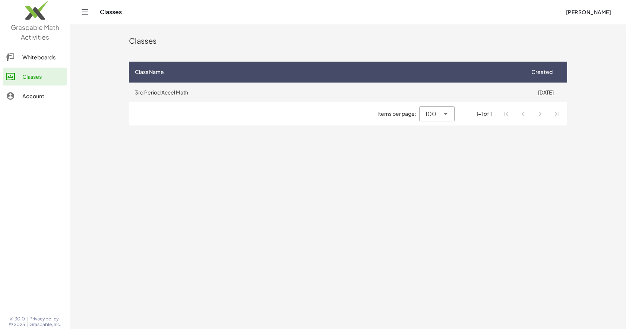
click at [169, 100] on td "3rd Period Accel Math" at bounding box center [327, 91] width 396 height 19
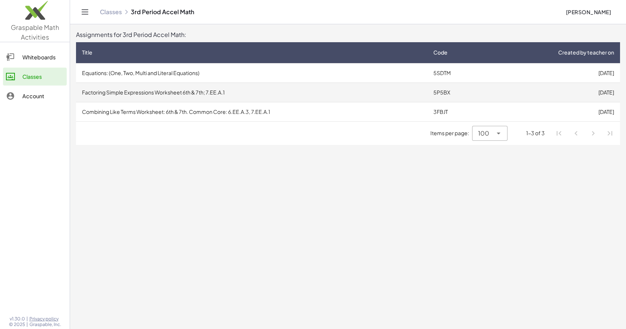
click at [311, 95] on td "Factoring Simple Expressions Worksheet 6th & 7th; 7.EE.A.1" at bounding box center [252, 91] width 352 height 19
